Goal: Task Accomplishment & Management: Complete application form

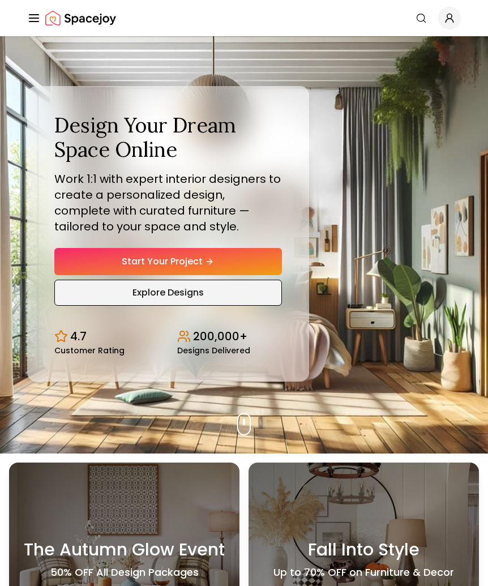
scroll to position [45, 0]
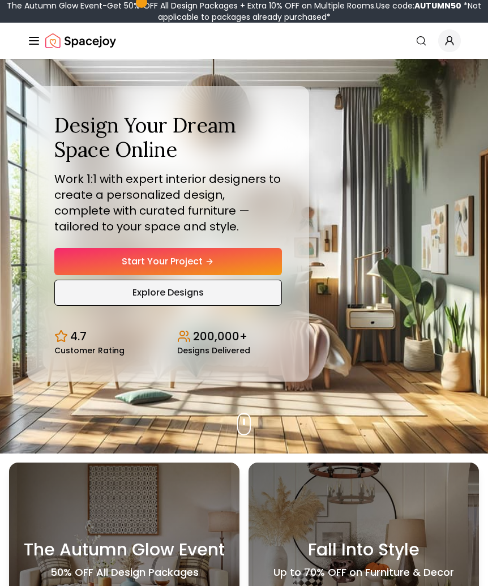
click at [160, 290] on link "Explore Designs" at bounding box center [168, 293] width 228 height 26
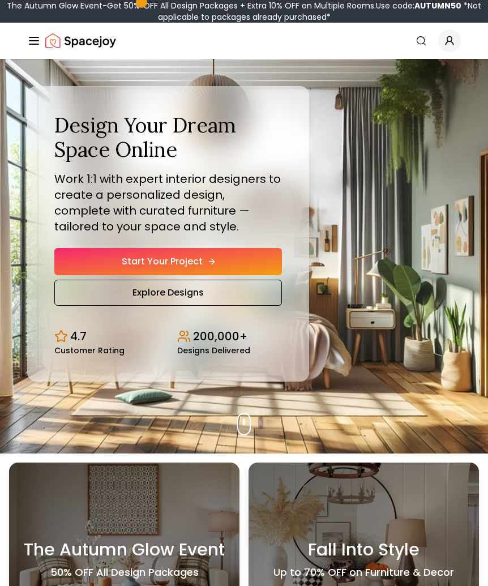
click at [199, 259] on link "Start Your Project" at bounding box center [168, 261] width 228 height 27
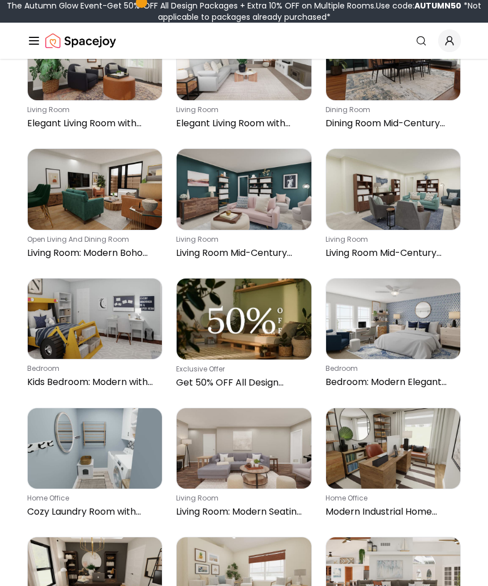
scroll to position [935, 0]
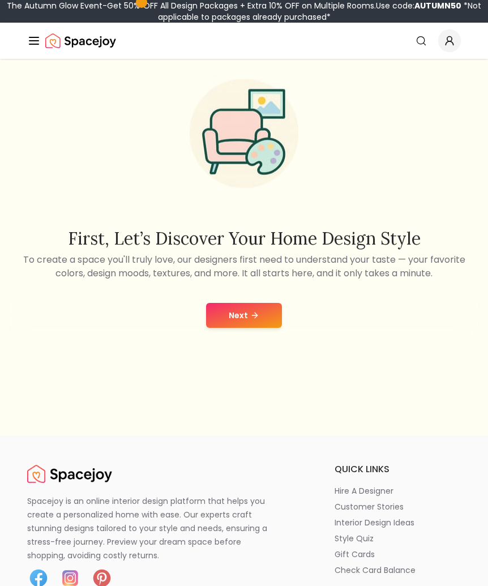
click at [245, 330] on div "Next" at bounding box center [244, 315] width 470 height 43
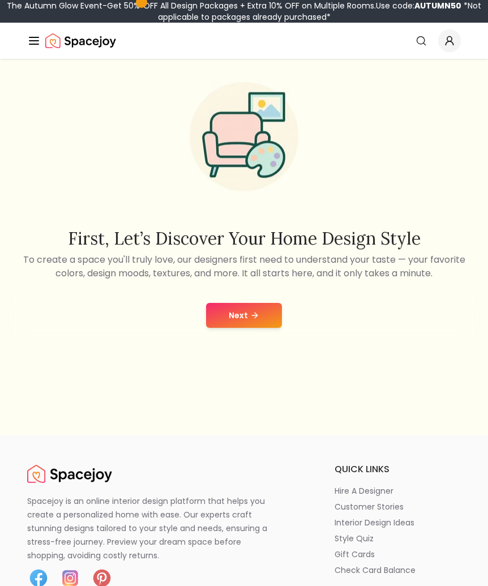
click at [243, 319] on button "Next" at bounding box center [244, 315] width 76 height 25
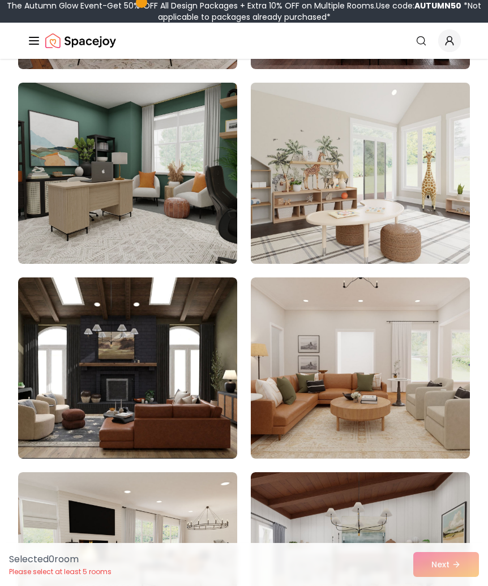
scroll to position [1296, 0]
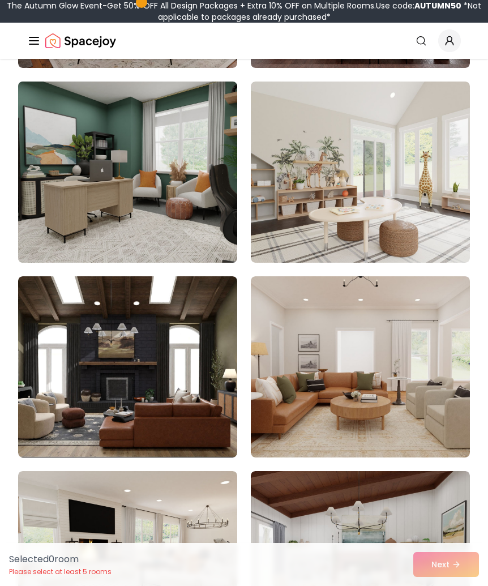
click at [185, 173] on img at bounding box center [127, 172] width 230 height 190
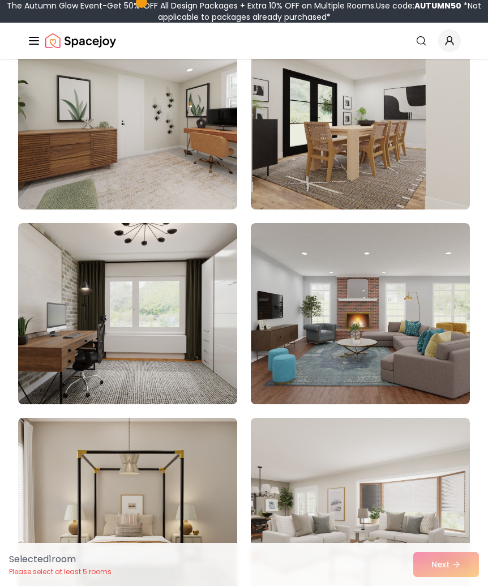
scroll to position [3106, 0]
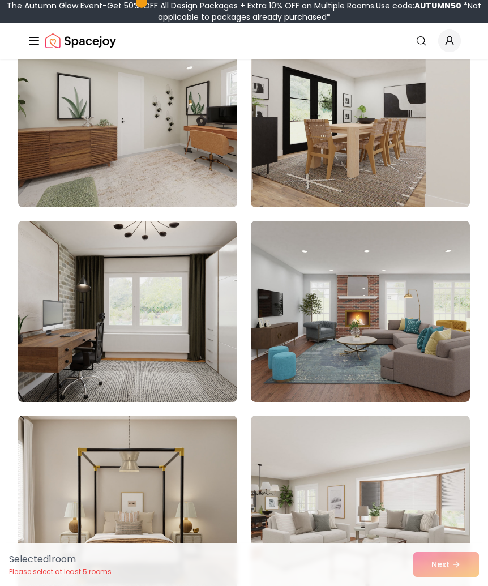
click at [146, 339] on img at bounding box center [127, 311] width 230 height 190
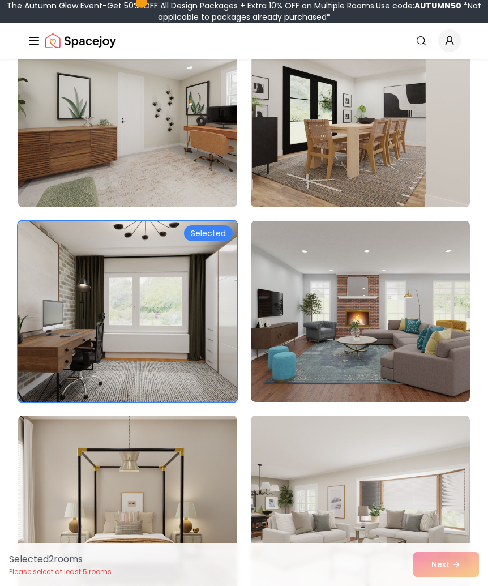
click at [146, 341] on img at bounding box center [127, 311] width 230 height 190
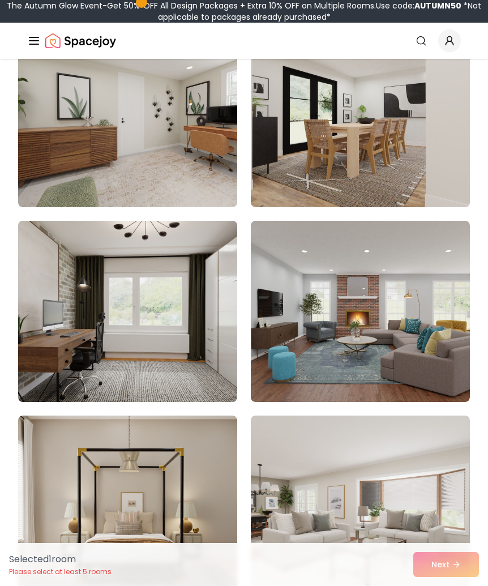
click at [146, 341] on img at bounding box center [127, 311] width 230 height 190
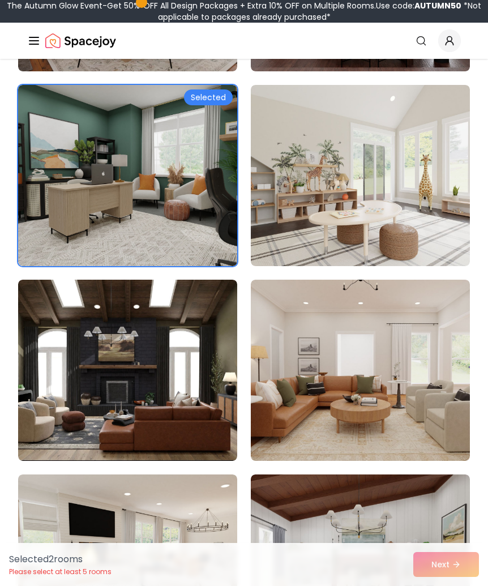
scroll to position [1293, 0]
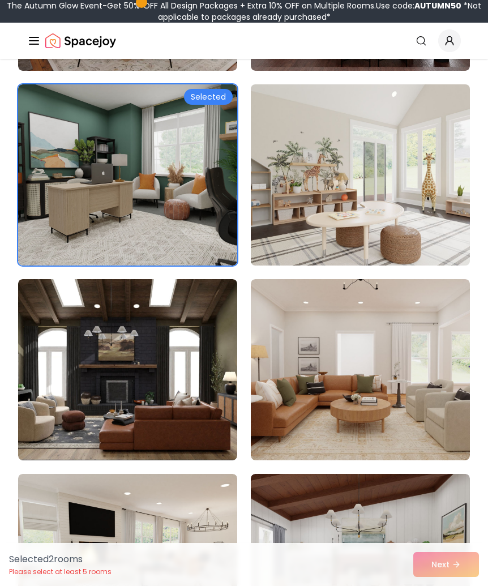
click at [295, 228] on img at bounding box center [360, 175] width 230 height 190
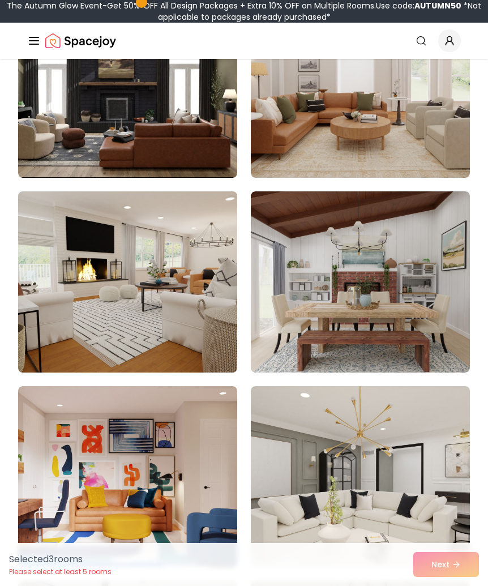
scroll to position [1651, 0]
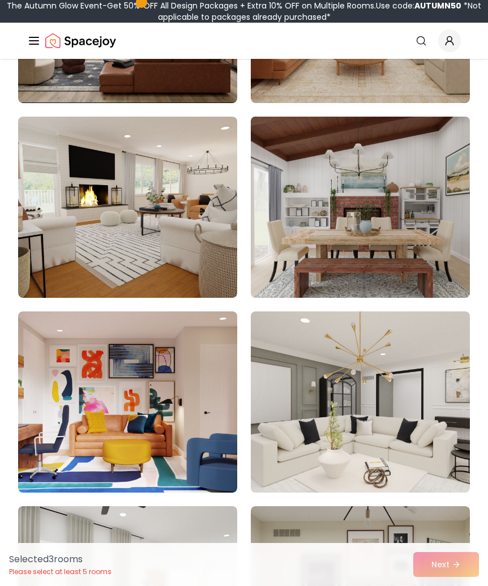
click at [347, 221] on img at bounding box center [360, 207] width 230 height 190
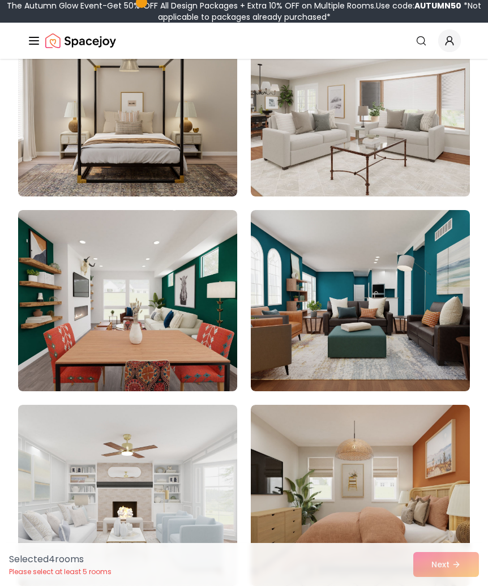
scroll to position [3514, 0]
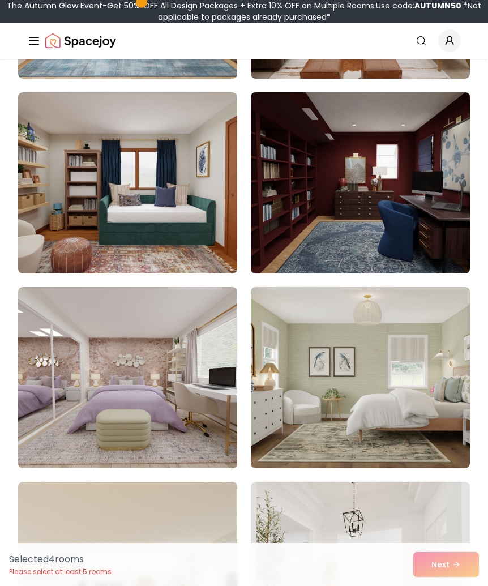
click at [296, 203] on img at bounding box center [360, 183] width 230 height 190
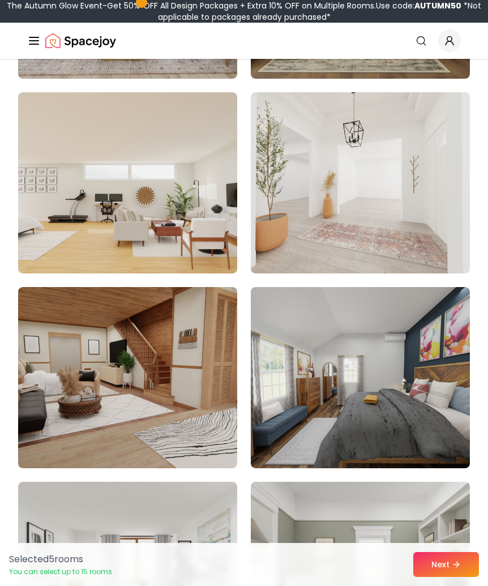
scroll to position [4990, 0]
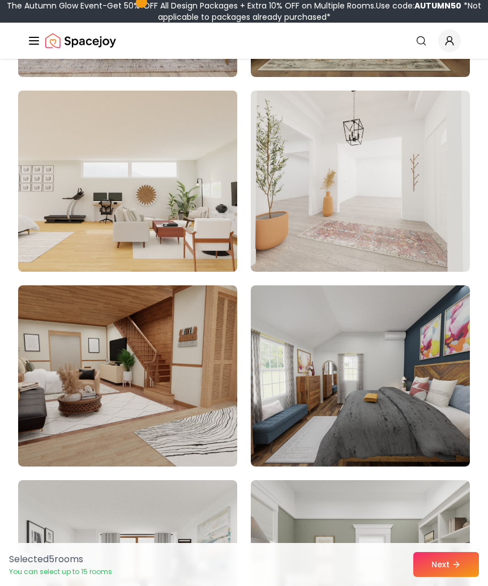
click at [223, 242] on img at bounding box center [127, 181] width 230 height 190
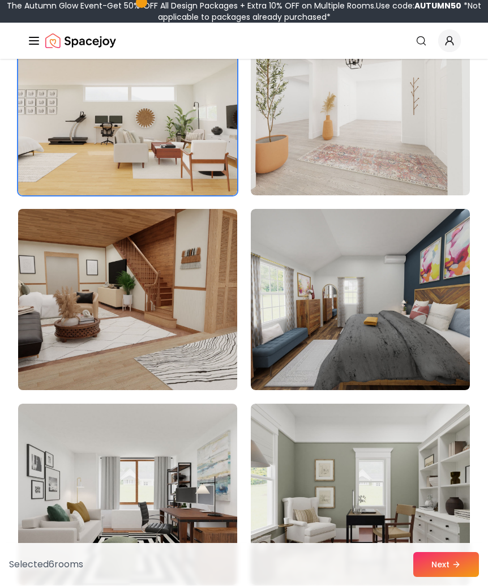
click at [175, 318] on img at bounding box center [127, 300] width 230 height 190
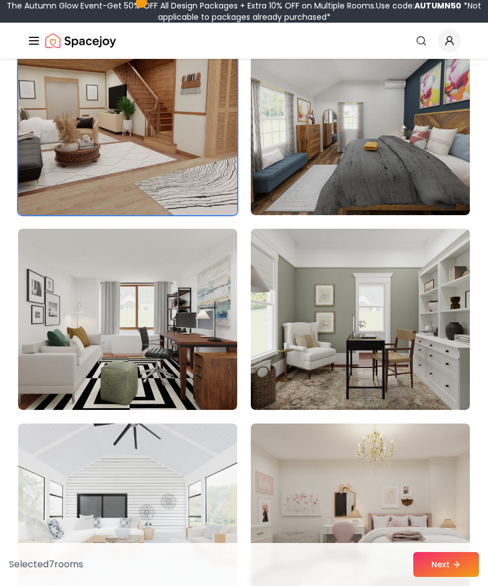
scroll to position [5288, 0]
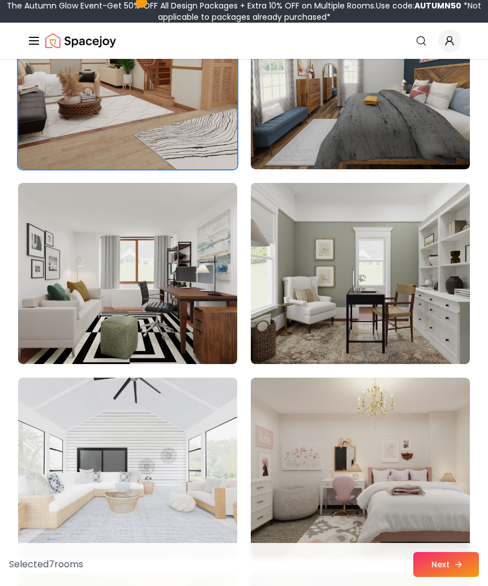
click at [444, 572] on button "Next" at bounding box center [447, 564] width 66 height 25
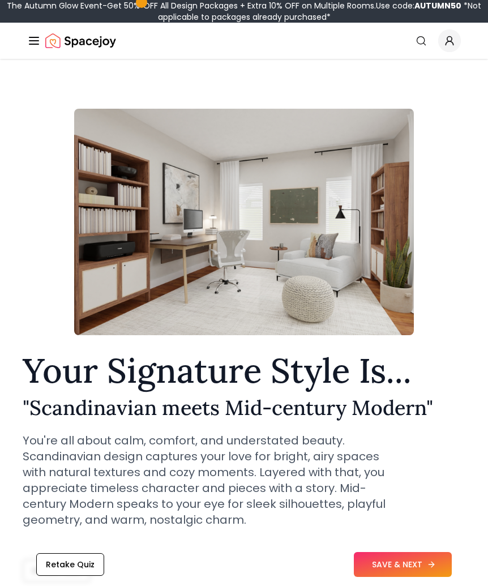
click at [384, 567] on button "SAVE & NEXT" at bounding box center [403, 564] width 98 height 25
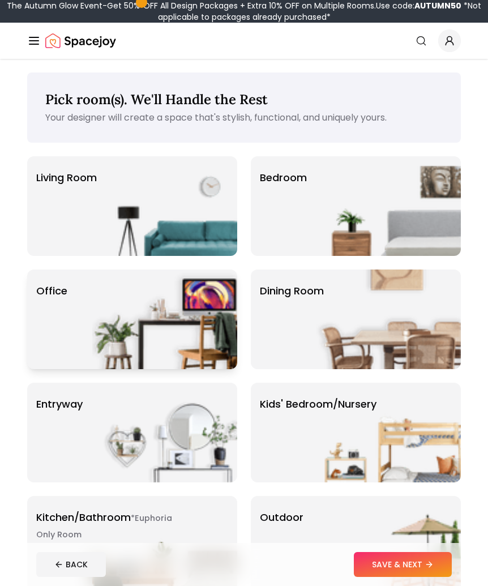
click at [155, 320] on img at bounding box center [164, 320] width 145 height 100
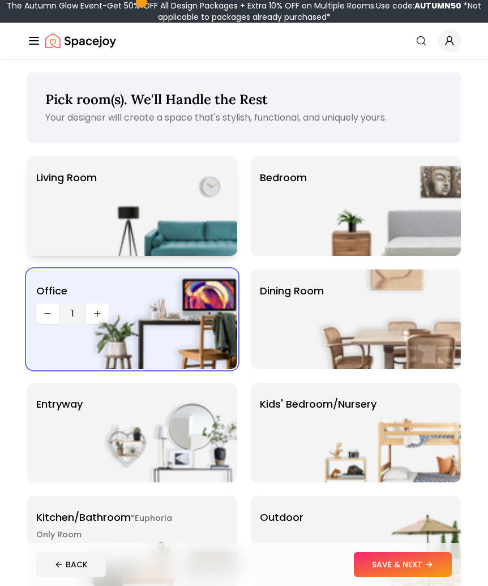
click at [151, 205] on img at bounding box center [164, 206] width 145 height 100
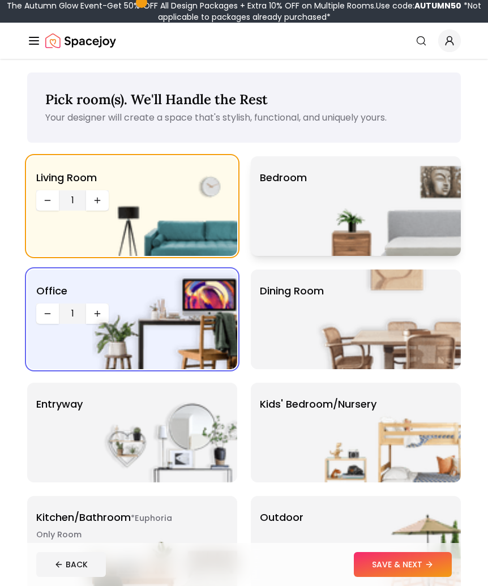
click at [402, 209] on img at bounding box center [388, 206] width 145 height 100
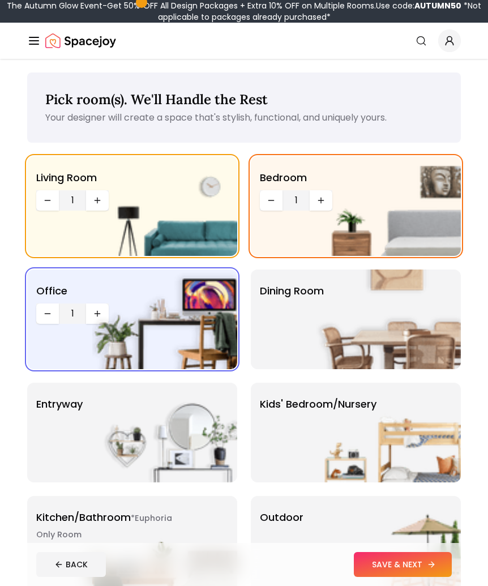
click at [391, 564] on button "SAVE & NEXT" at bounding box center [403, 564] width 98 height 25
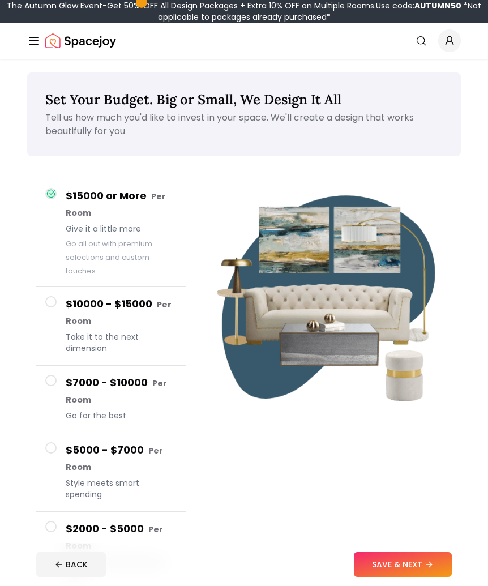
click at [124, 314] on h4 "$10000 - $15000 Per Room" at bounding box center [122, 312] width 112 height 33
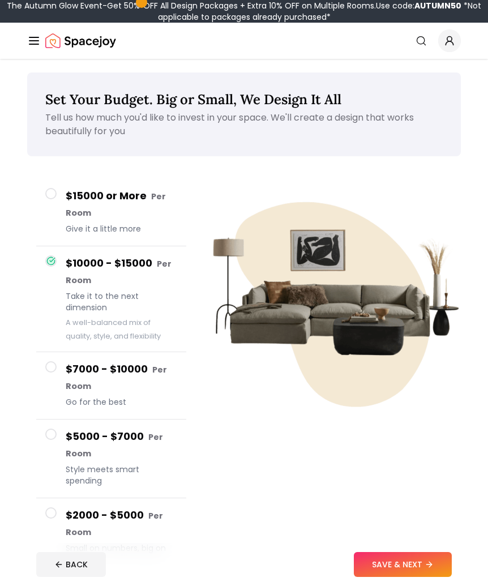
click at [94, 363] on h4 "$7000 - $10000 Per Room" at bounding box center [122, 377] width 112 height 33
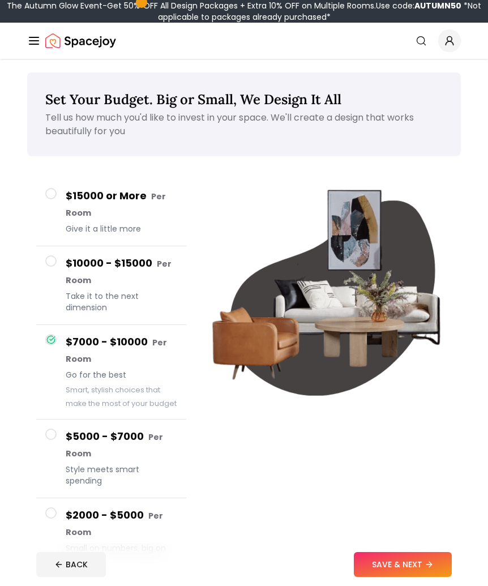
click at [108, 278] on h4 "$10000 - $15000 Per Room" at bounding box center [122, 272] width 112 height 33
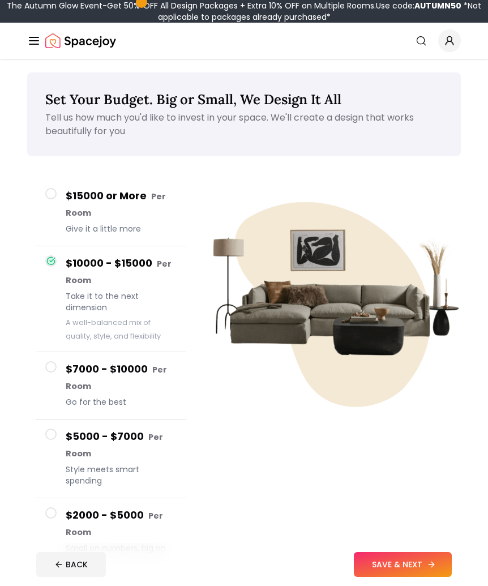
click at [412, 565] on button "SAVE & NEXT" at bounding box center [403, 564] width 98 height 25
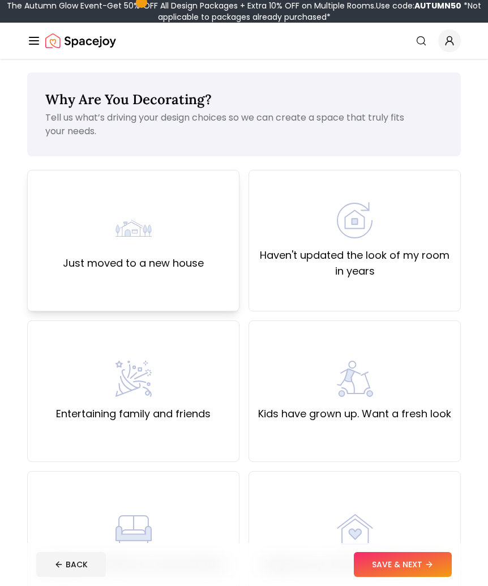
click at [167, 261] on label "Just moved to a new house" at bounding box center [133, 264] width 141 height 16
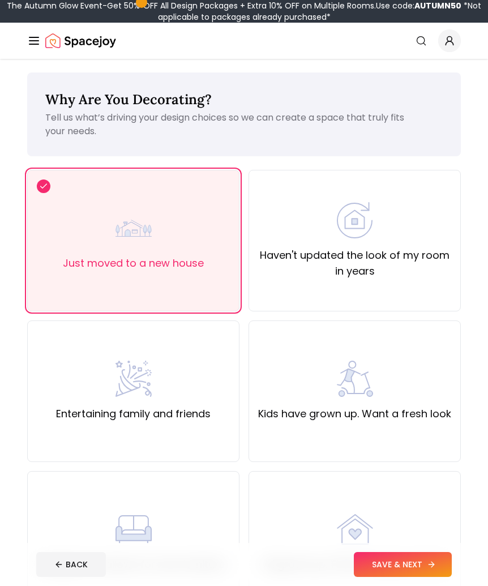
click at [388, 567] on button "SAVE & NEXT" at bounding box center [403, 564] width 98 height 25
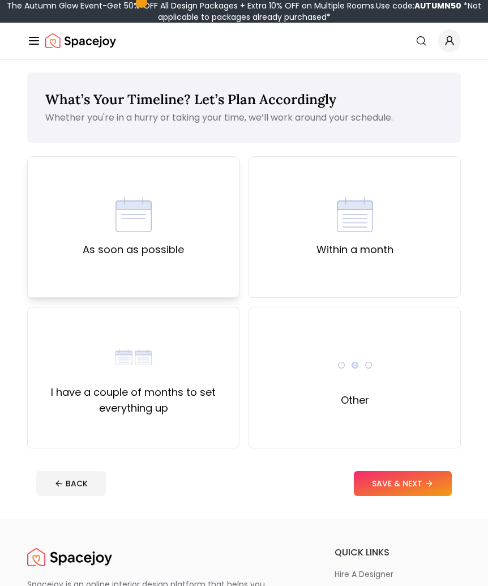
click at [173, 256] on label "As soon as possible" at bounding box center [133, 250] width 101 height 16
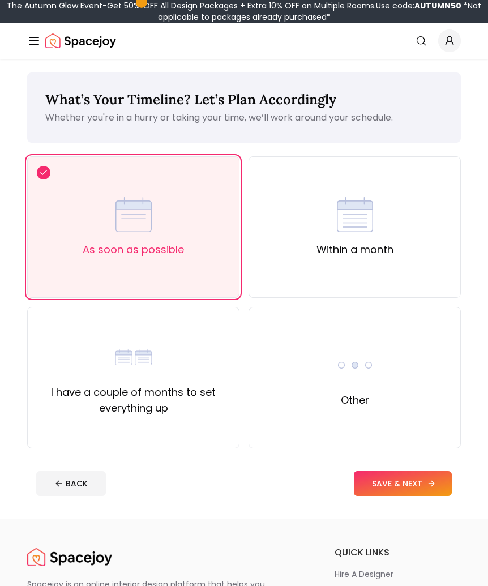
click at [395, 483] on button "SAVE & NEXT" at bounding box center [403, 483] width 98 height 25
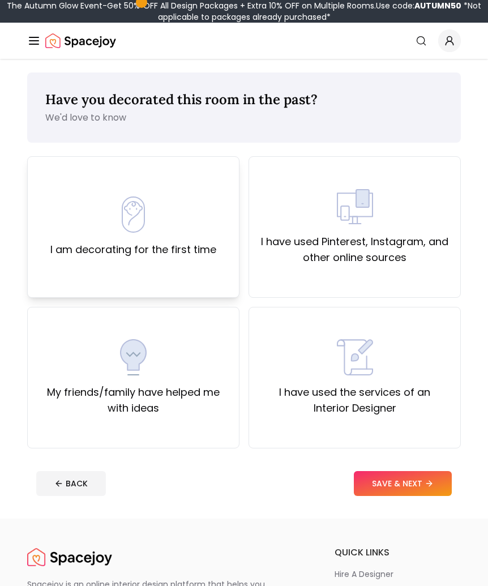
click at [194, 267] on div "I am decorating for the first time" at bounding box center [133, 227] width 212 height 142
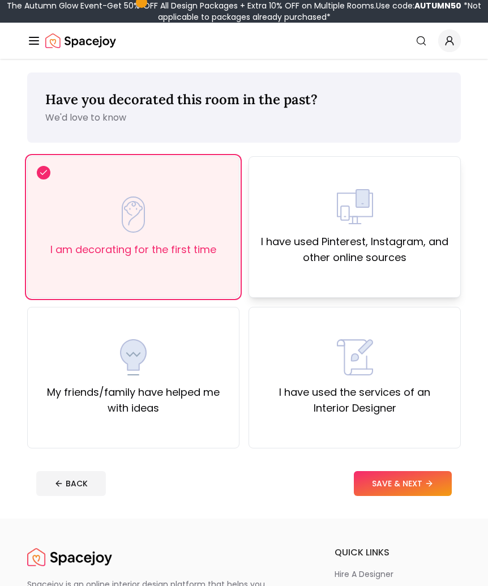
click at [286, 263] on label "I have used Pinterest, Instagram, and other online sources" at bounding box center [354, 250] width 193 height 32
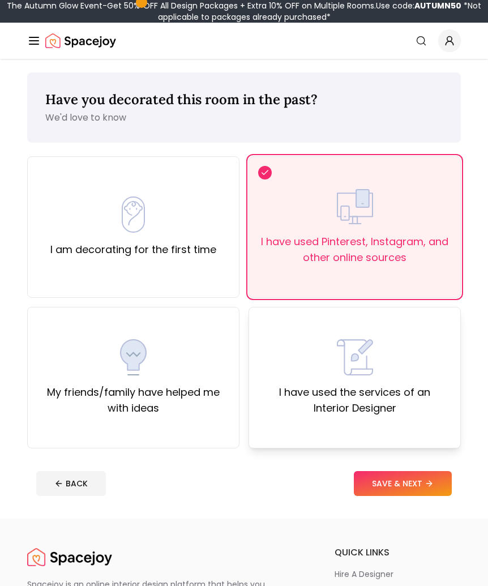
click at [359, 426] on div "I have used the services of an Interior Designer" at bounding box center [355, 378] width 212 height 142
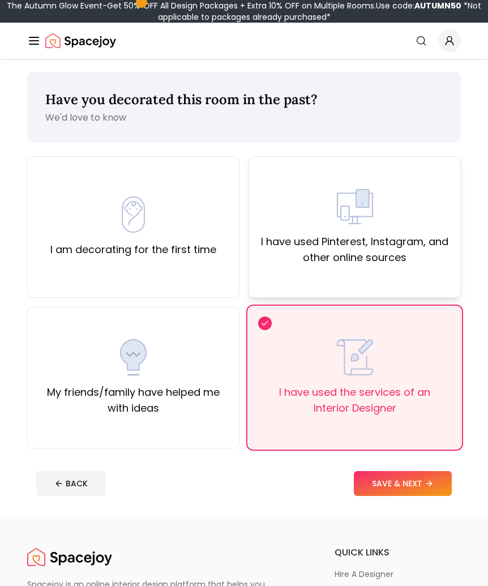
click at [354, 268] on div "I have used Pinterest, Instagram, and other online sources" at bounding box center [355, 227] width 212 height 142
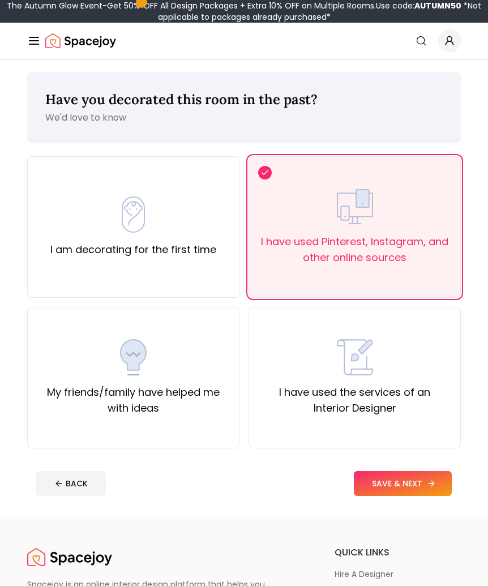
click at [403, 479] on button "SAVE & NEXT" at bounding box center [403, 483] width 98 height 25
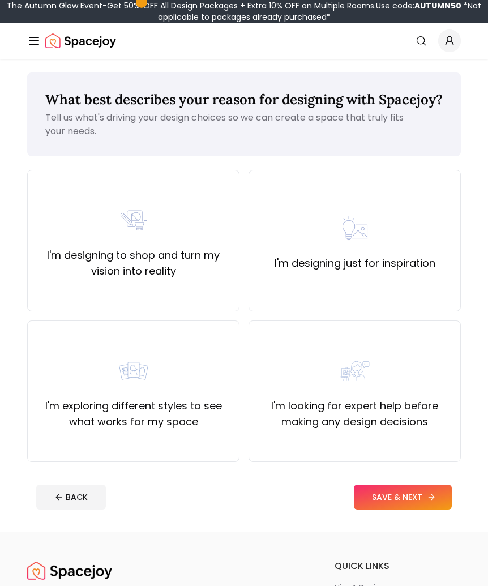
click at [393, 510] on button "SAVE & NEXT" at bounding box center [403, 497] width 98 height 25
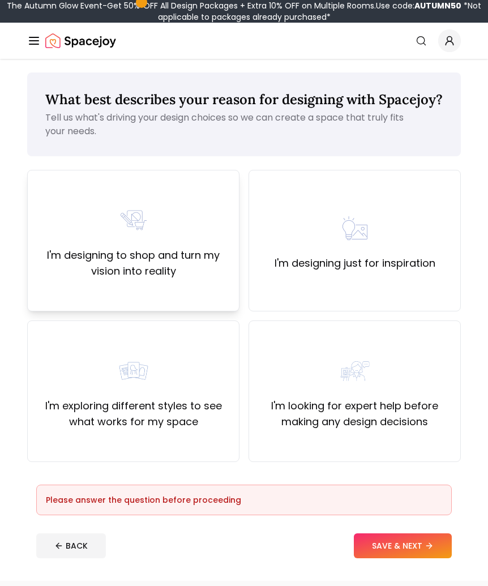
click at [181, 300] on div "I'm designing to shop and turn my vision into reality" at bounding box center [133, 241] width 212 height 142
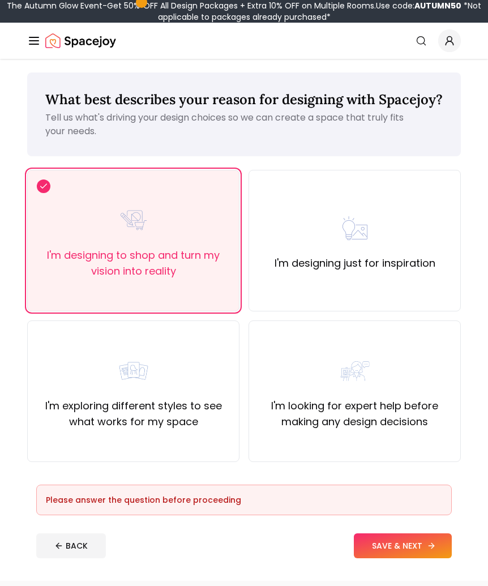
click at [393, 554] on button "SAVE & NEXT" at bounding box center [403, 546] width 98 height 25
